Goal: Transaction & Acquisition: Purchase product/service

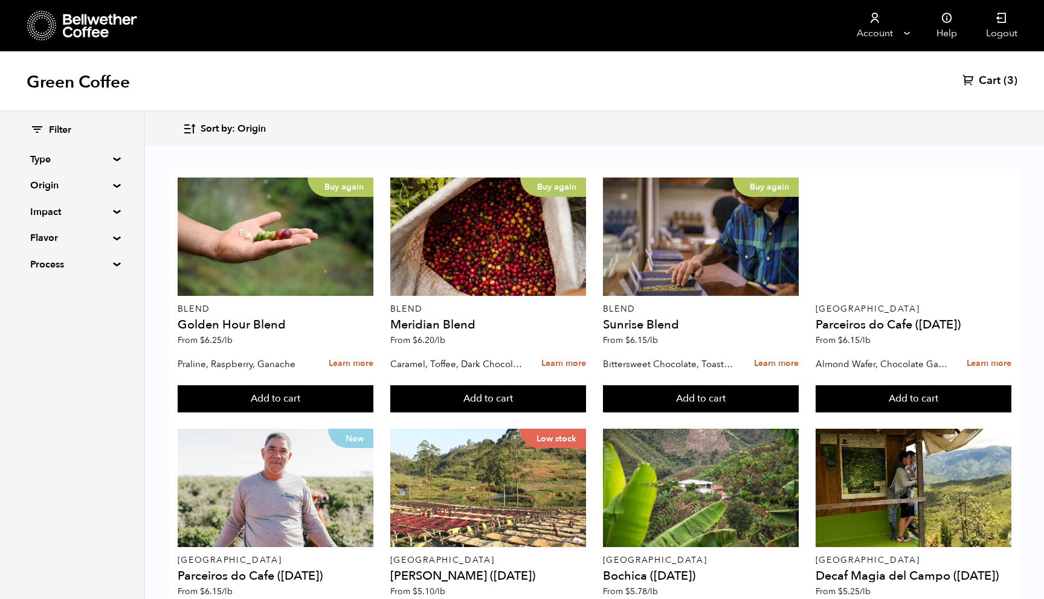
scroll to position [289, 0]
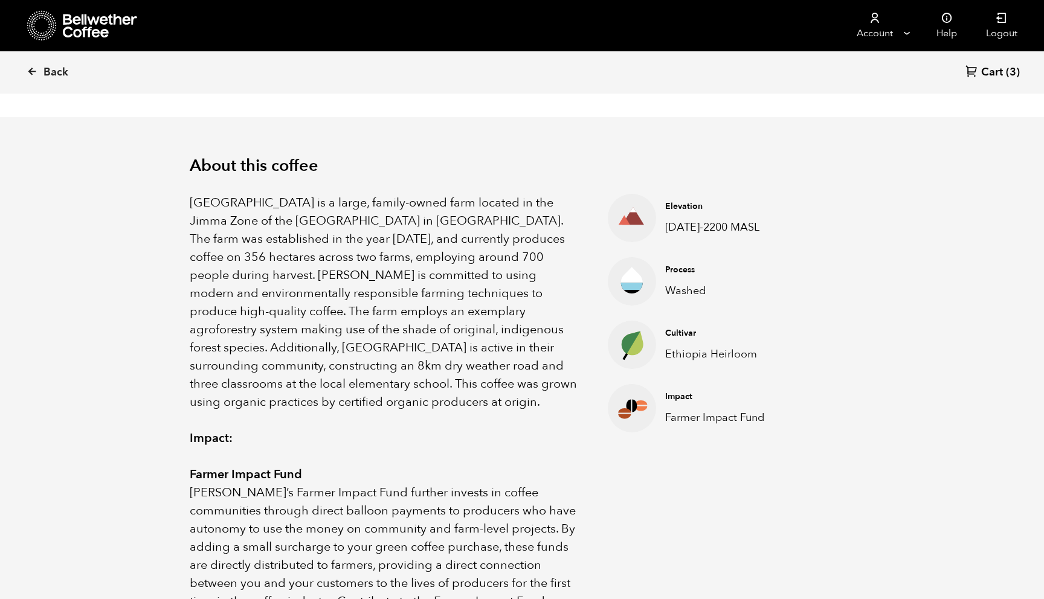
scroll to position [326, 0]
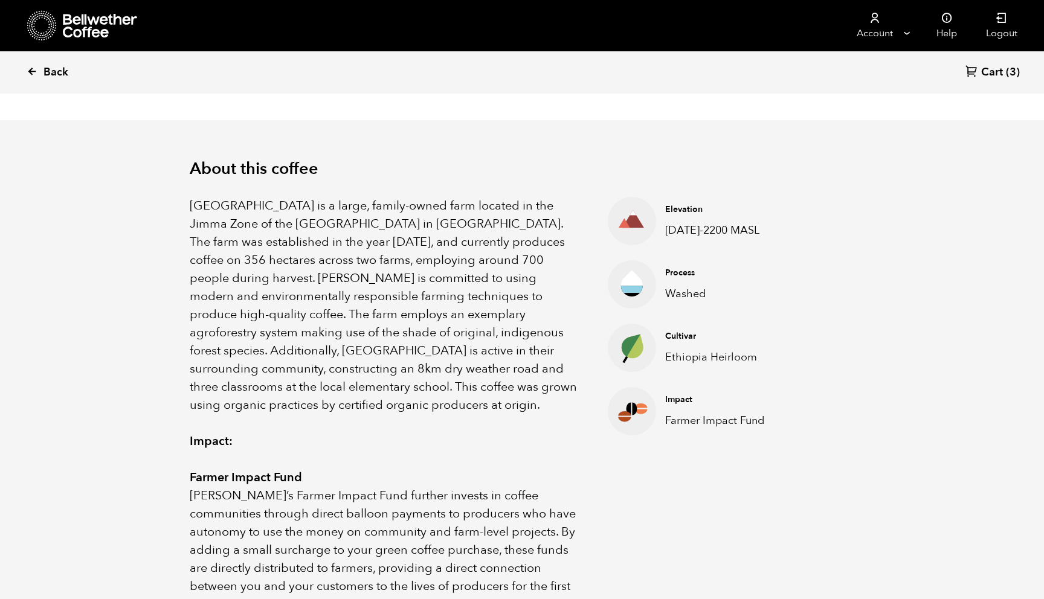
click at [65, 71] on span "Back" at bounding box center [55, 72] width 25 height 14
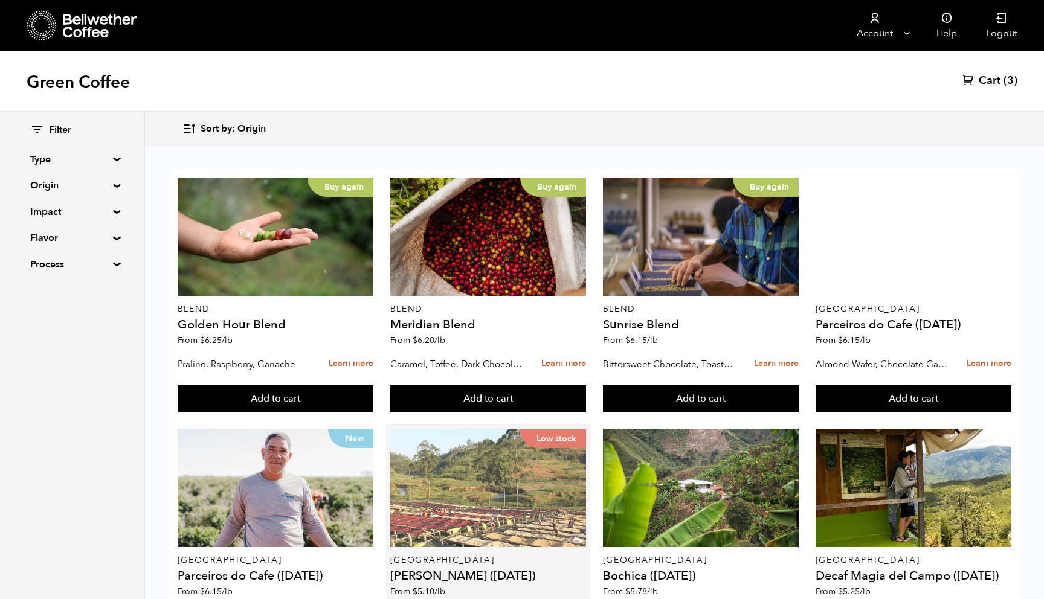
scroll to position [304, 0]
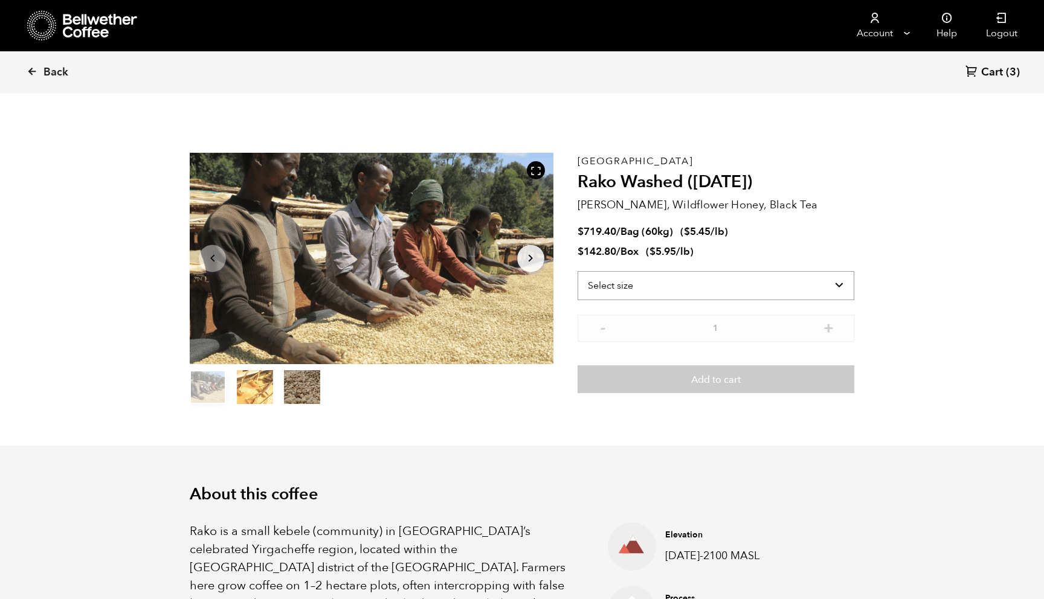
click at [620, 291] on select "Select size Bag (60kg) (132 lbs) Box (24 lbs)" at bounding box center [715, 285] width 277 height 29
select select "bag-3"
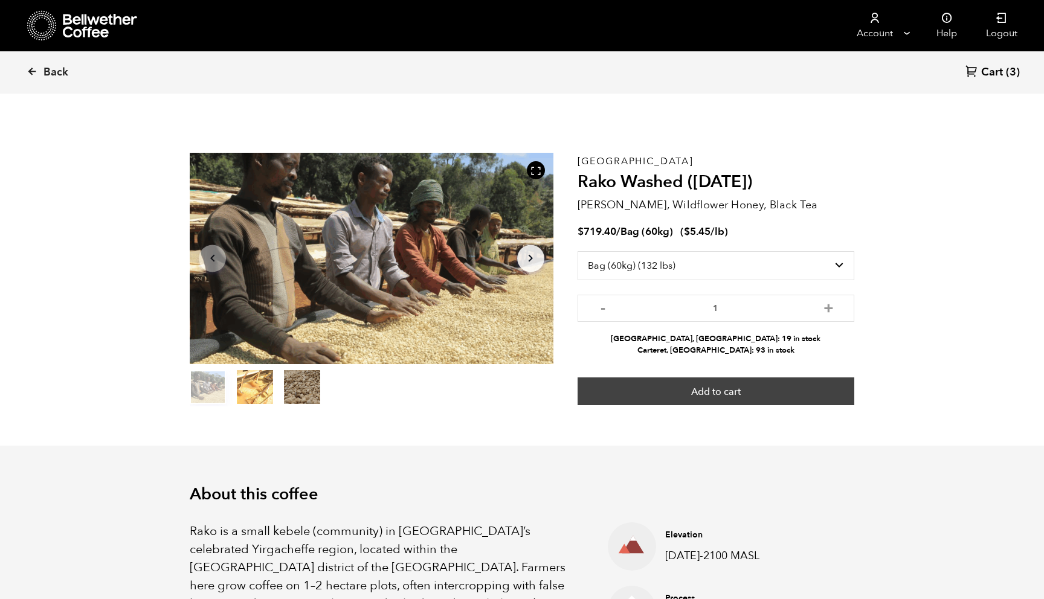
click at [690, 400] on button "Add to cart" at bounding box center [715, 391] width 277 height 28
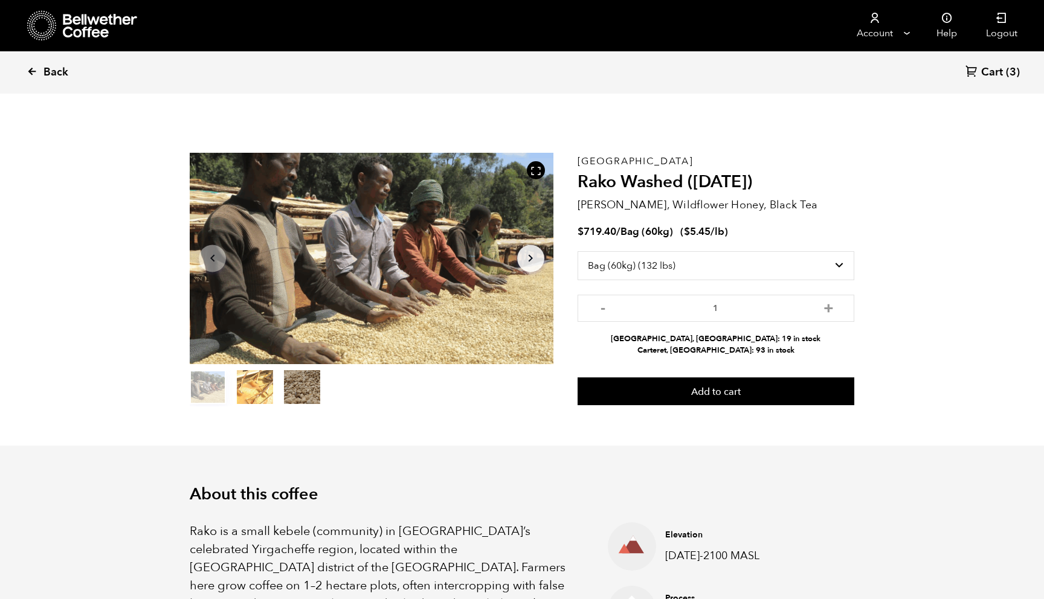
click at [60, 68] on span "Back" at bounding box center [55, 72] width 25 height 14
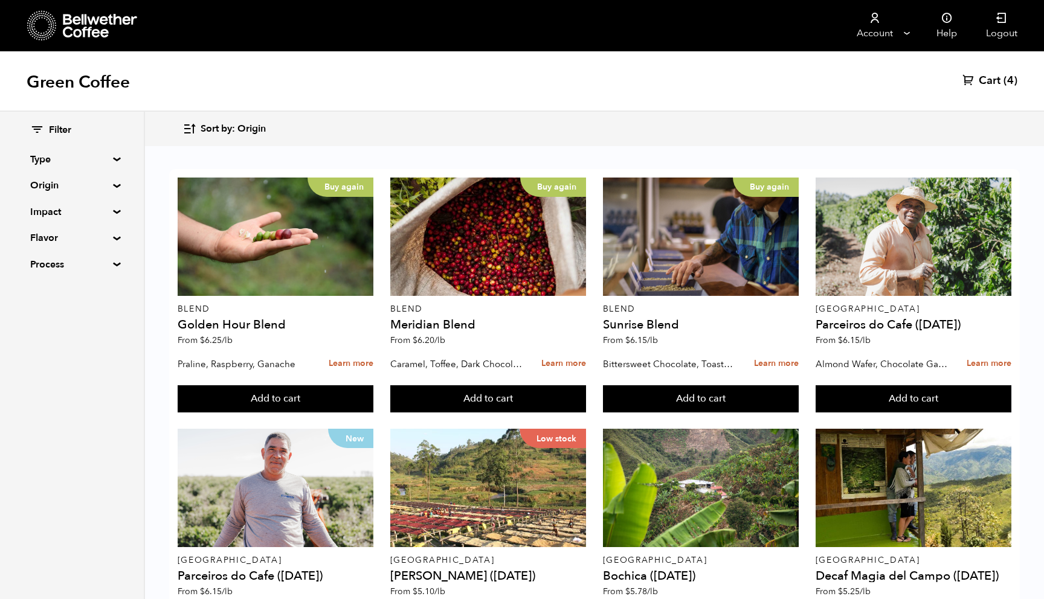
click at [979, 77] on span "Cart" at bounding box center [989, 81] width 22 height 14
